Goal: Task Accomplishment & Management: Complete application form

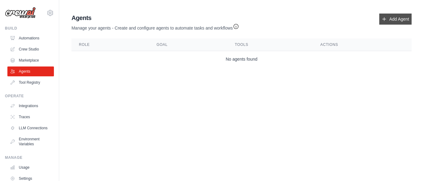
drag, startPoint x: 0, startPoint y: 0, endPoint x: 399, endPoint y: 19, distance: 399.9
click at [399, 19] on link "Add Agent" at bounding box center [396, 19] width 32 height 11
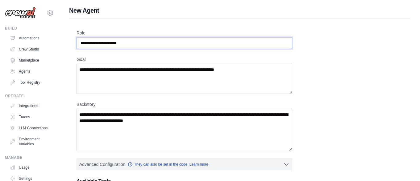
click at [138, 40] on input "Role" at bounding box center [184, 43] width 216 height 12
drag, startPoint x: 138, startPoint y: 40, endPoint x: 83, endPoint y: 45, distance: 55.4
click at [83, 45] on input "Role" at bounding box center [184, 43] width 216 height 12
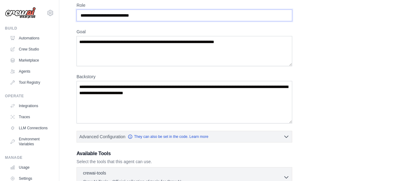
scroll to position [29, 0]
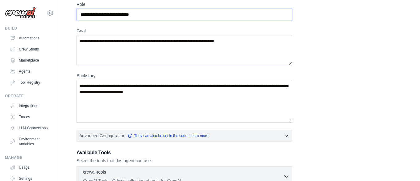
type input "**********"
drag, startPoint x: 198, startPoint y: 93, endPoint x: 90, endPoint y: 89, distance: 108.3
click at [90, 89] on textarea "Backstory" at bounding box center [184, 101] width 216 height 43
click at [88, 39] on textarea "Goal" at bounding box center [184, 50] width 216 height 30
click at [94, 39] on textarea "Goal" at bounding box center [184, 50] width 216 height 30
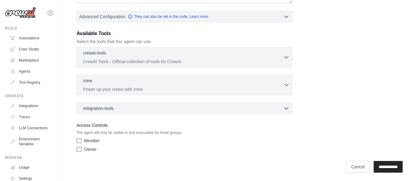
scroll to position [148, 0]
click at [385, 164] on input "**********" at bounding box center [387, 168] width 29 height 12
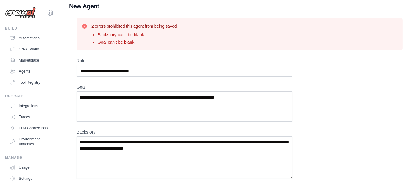
scroll to position [4, 0]
